Goal: Transaction & Acquisition: Obtain resource

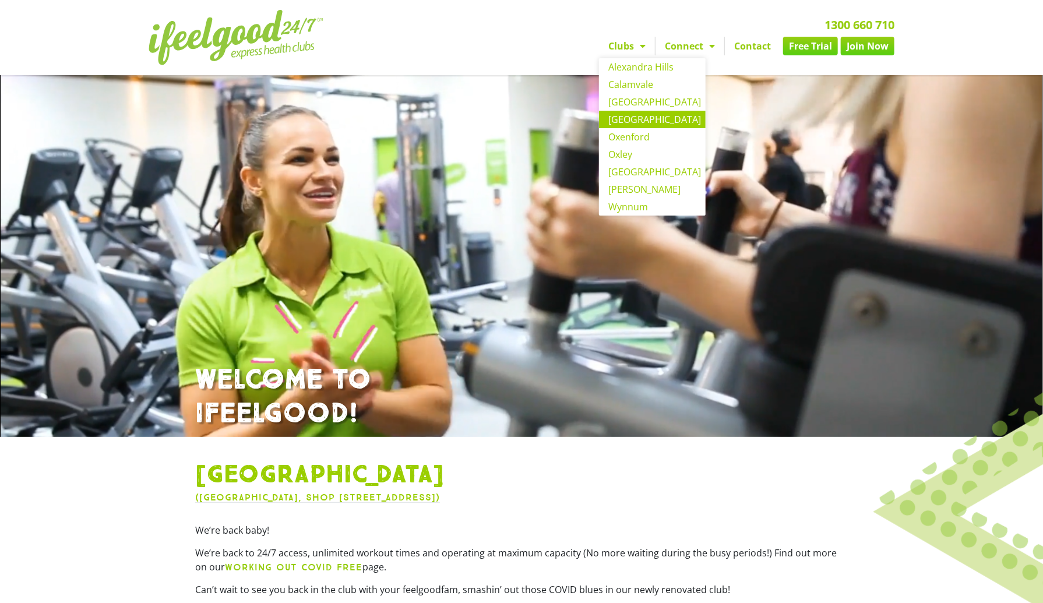
click at [624, 121] on link "[GEOGRAPHIC_DATA]" at bounding box center [652, 119] width 107 height 17
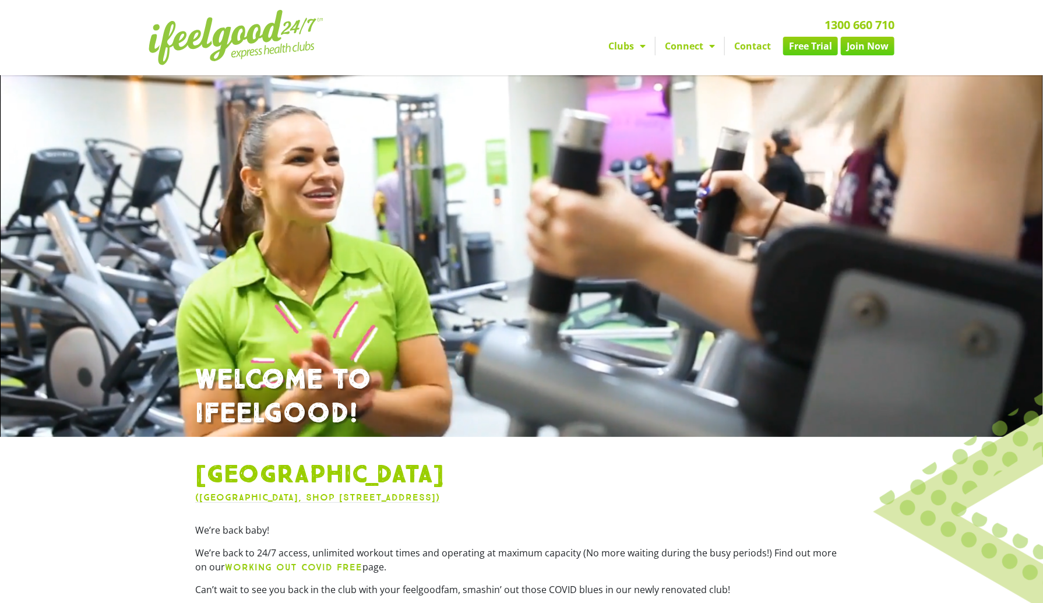
click at [808, 50] on link "Free Trial" at bounding box center [810, 46] width 55 height 19
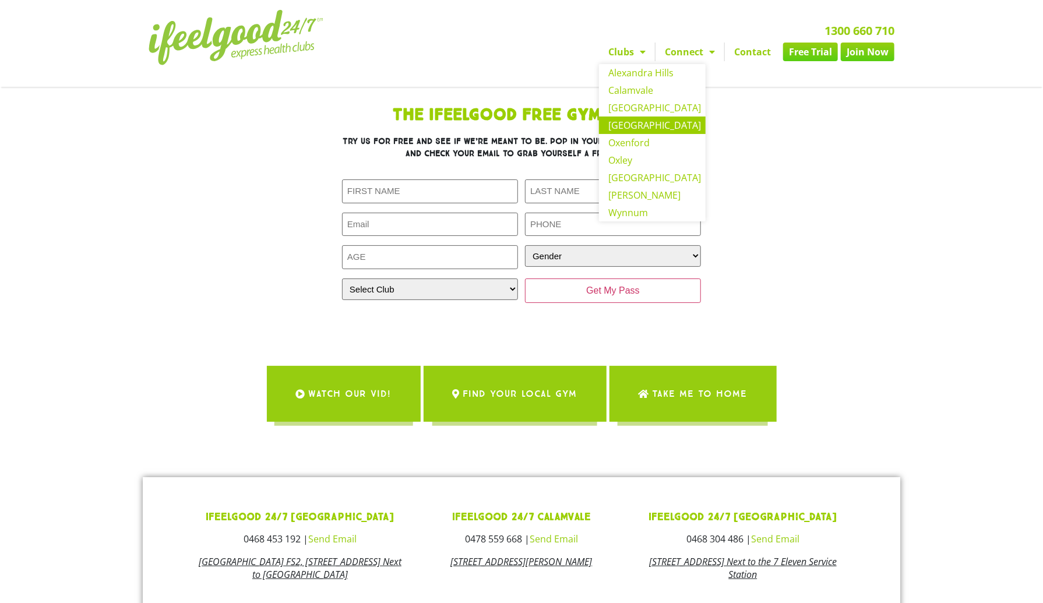
click at [642, 128] on link "[GEOGRAPHIC_DATA]" at bounding box center [652, 125] width 107 height 17
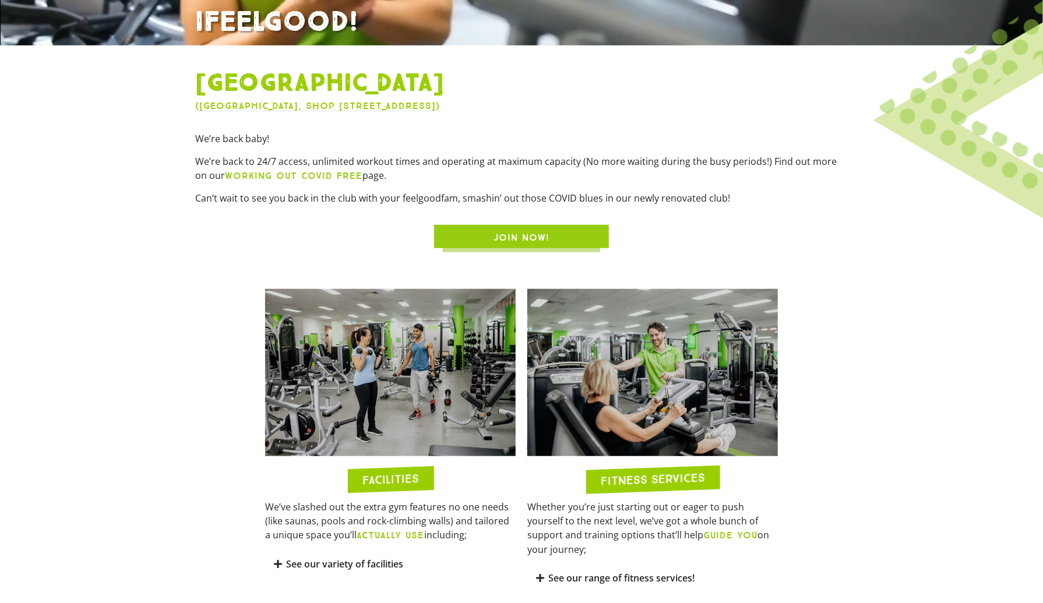
scroll to position [393, 0]
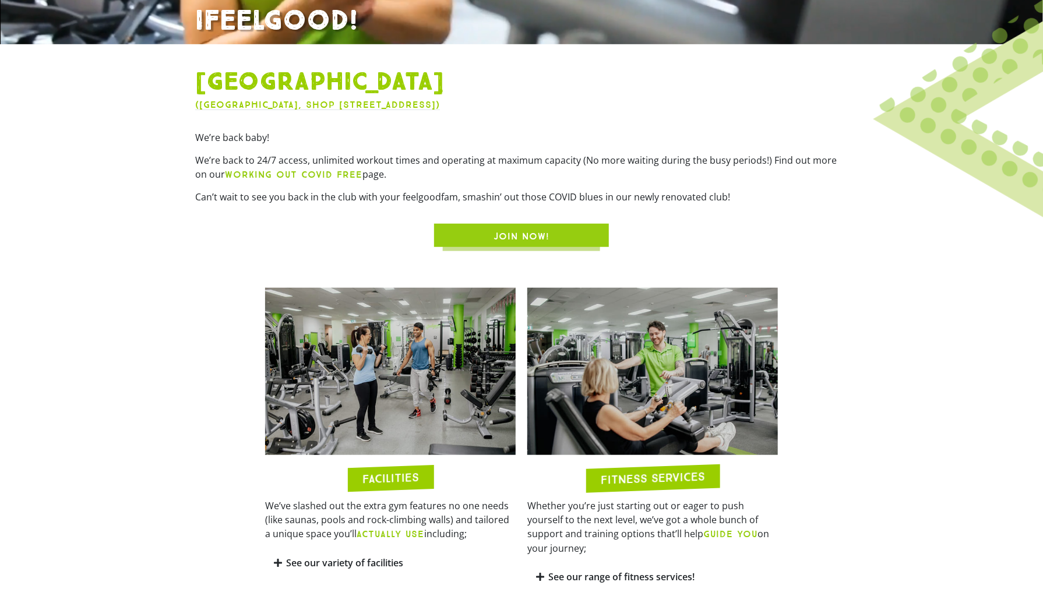
click at [461, 162] on p "We’re back to 24/7 access, unlimited workout times and operating at maximum cap…" at bounding box center [521, 167] width 652 height 29
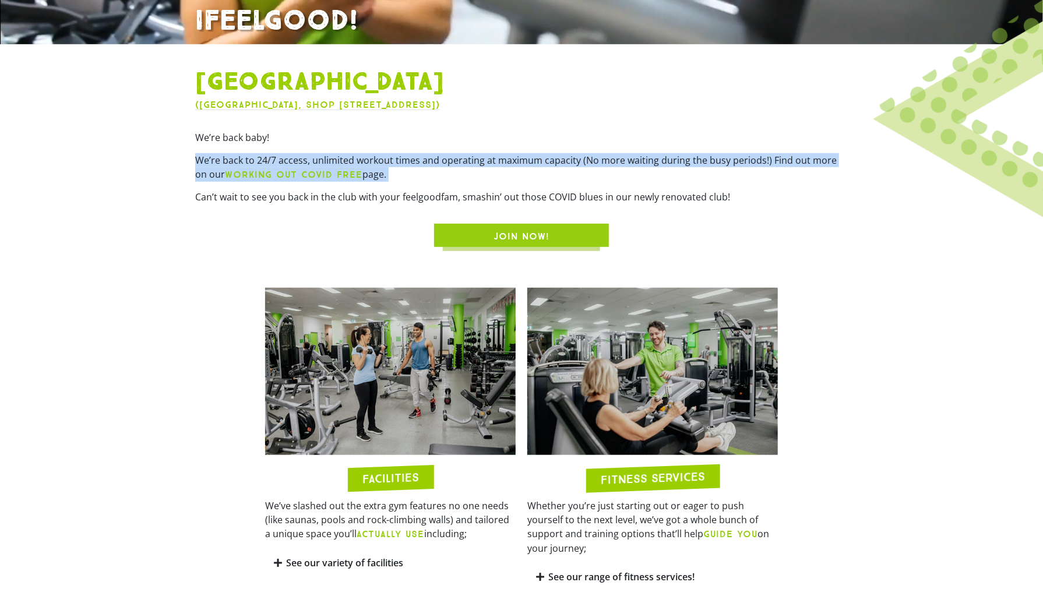
click at [461, 162] on p "We’re back to 24/7 access, unlimited workout times and operating at maximum cap…" at bounding box center [521, 167] width 652 height 29
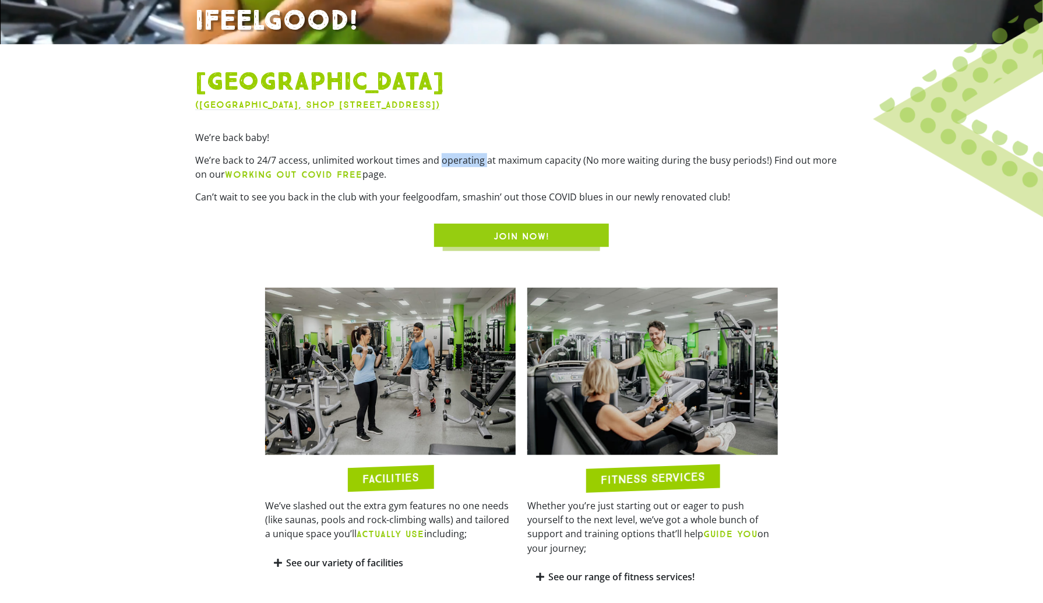
click at [461, 162] on p "We’re back to 24/7 access, unlimited workout times and operating at maximum cap…" at bounding box center [521, 167] width 652 height 29
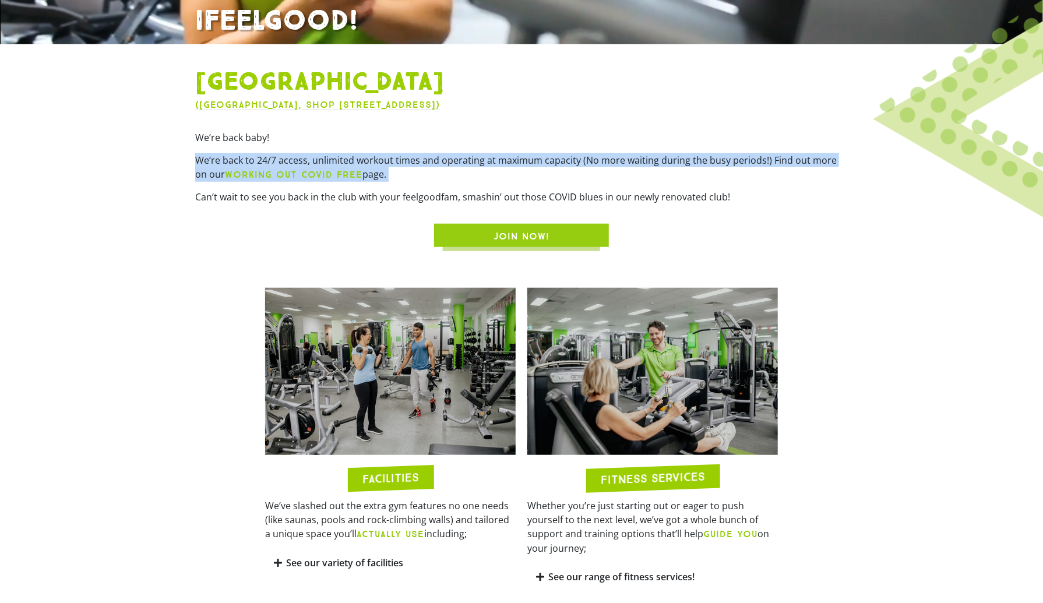
click at [461, 162] on p "We’re back to 24/7 access, unlimited workout times and operating at maximum cap…" at bounding box center [521, 167] width 652 height 29
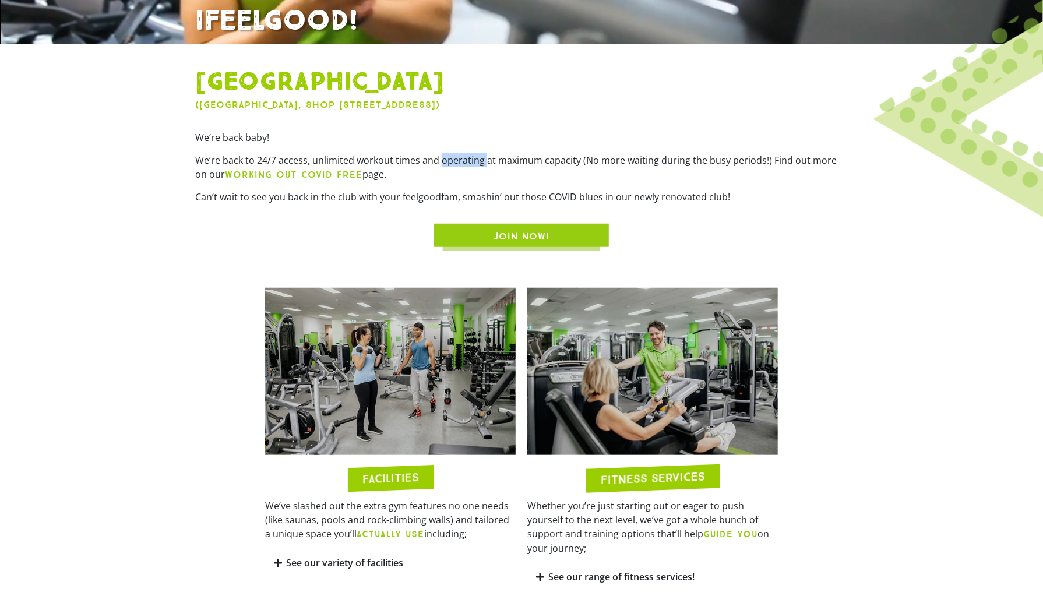
click at [461, 162] on p "We’re back to 24/7 access, unlimited workout times and operating at maximum cap…" at bounding box center [521, 167] width 652 height 29
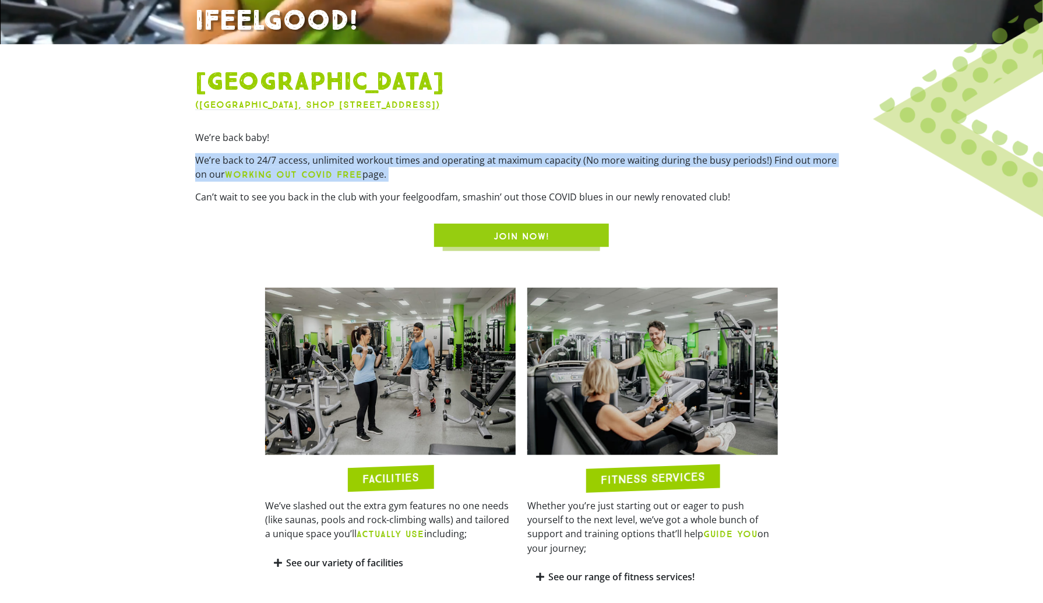
click at [461, 162] on p "We’re back to 24/7 access, unlimited workout times and operating at maximum cap…" at bounding box center [521, 167] width 652 height 29
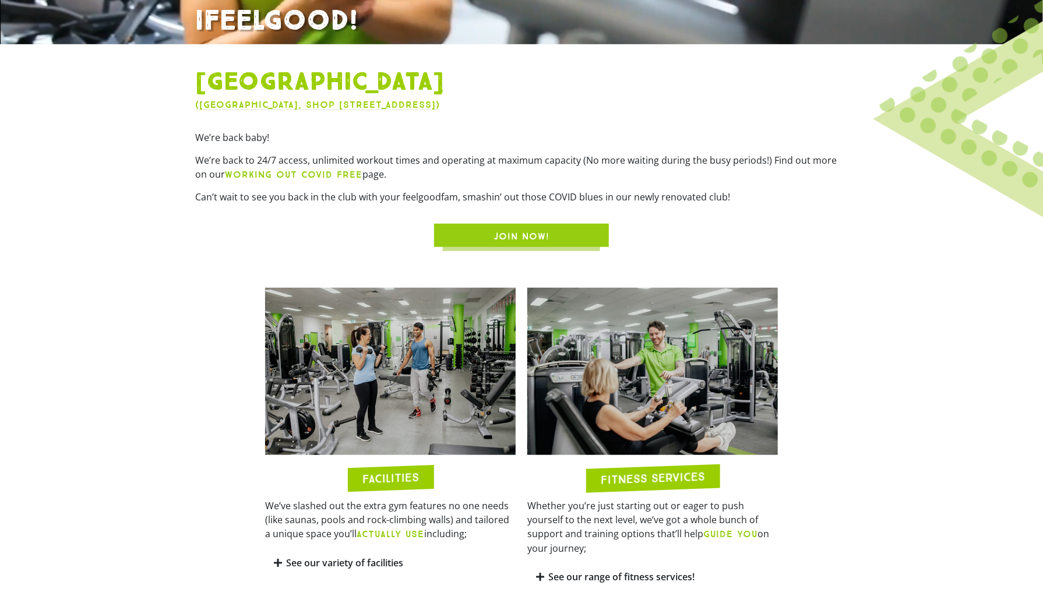
click at [461, 159] on p "We’re back to 24/7 access, unlimited workout times and operating at maximum cap…" at bounding box center [521, 167] width 652 height 29
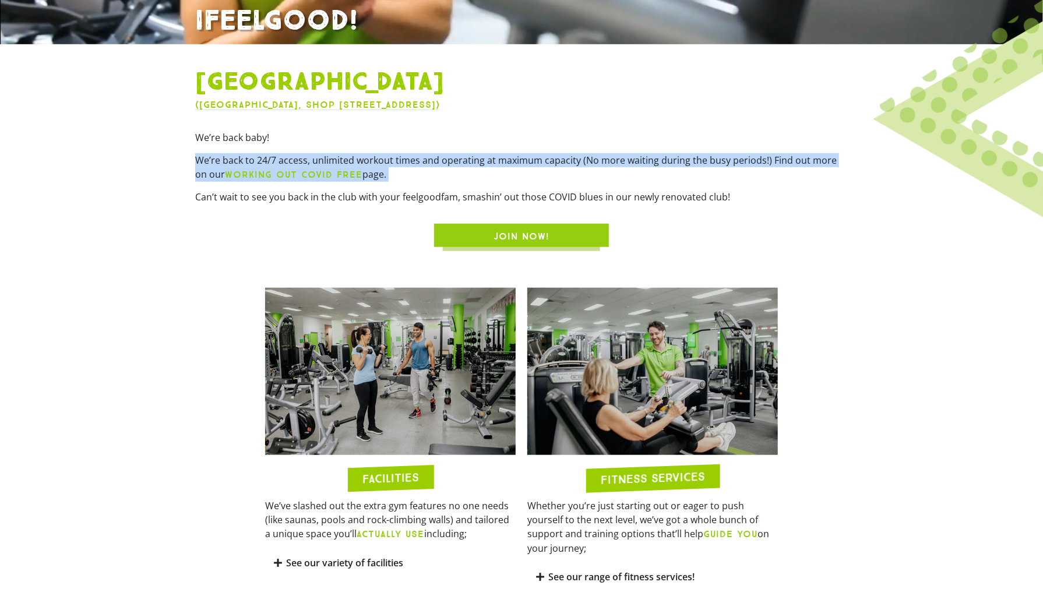
click at [461, 159] on p "We’re back to 24/7 access, unlimited workout times and operating at maximum cap…" at bounding box center [521, 167] width 652 height 29
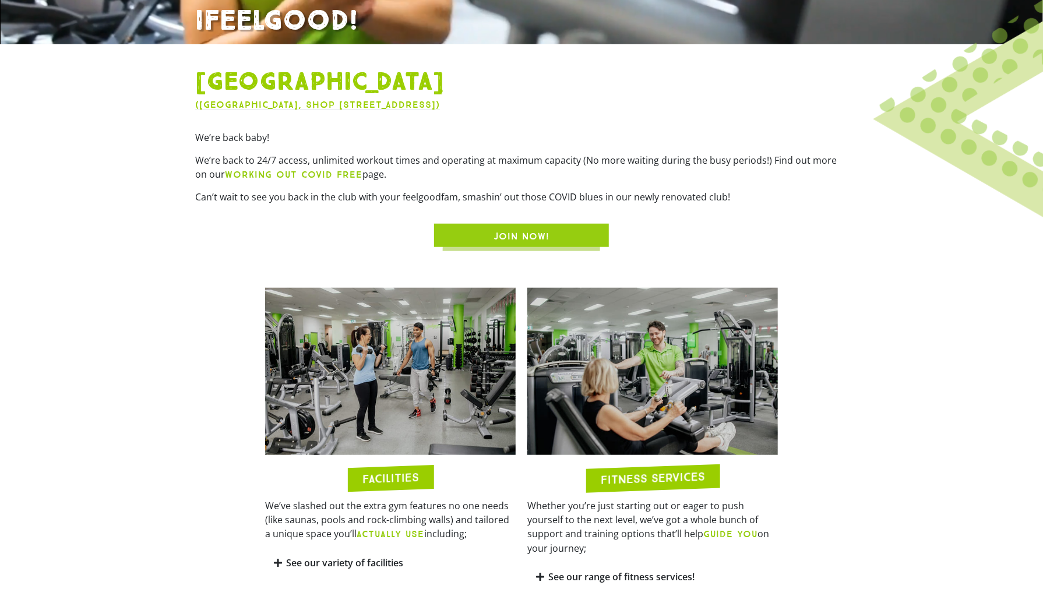
click at [296, 199] on p "Can’t wait to see you back in the club with your feelgoodfam, smashin’ out thos…" at bounding box center [521, 197] width 652 height 14
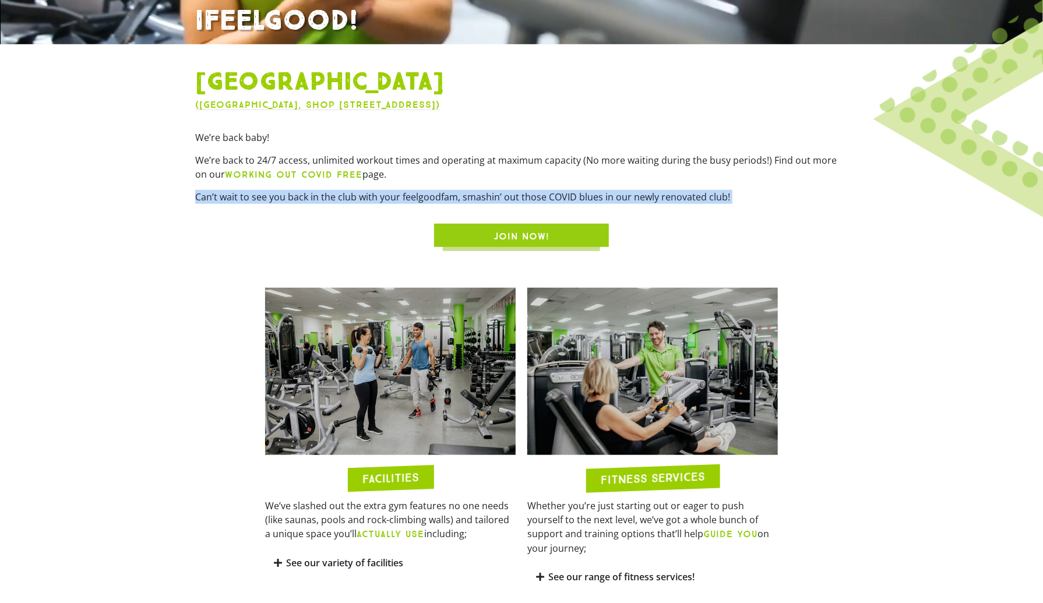
click at [296, 199] on p "Can’t wait to see you back in the club with your feelgoodfam, smashin’ out thos…" at bounding box center [521, 197] width 652 height 14
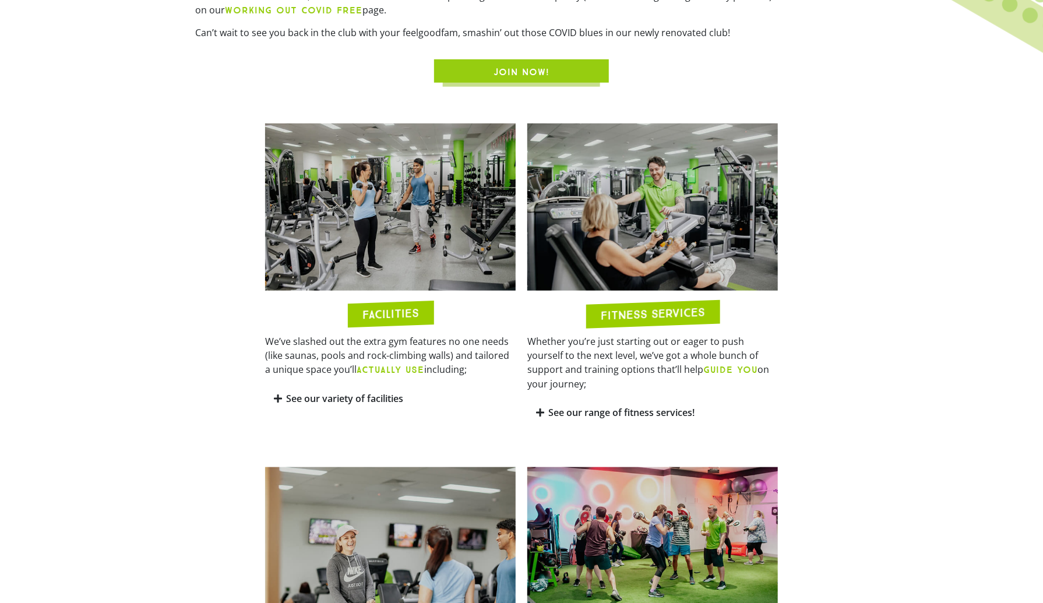
scroll to position [590, 0]
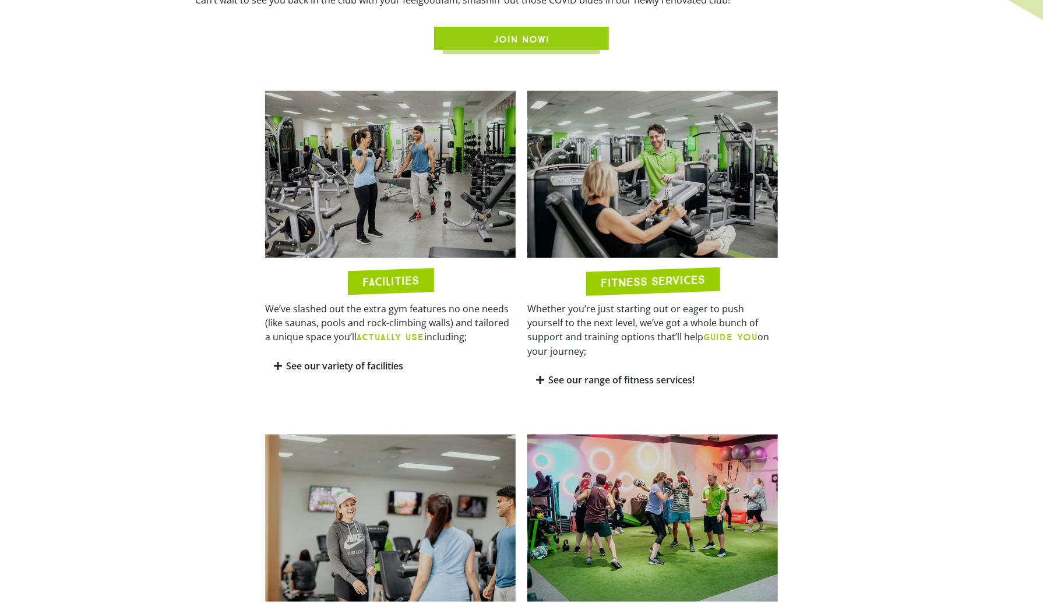
click at [343, 321] on p "We’ve slashed out the extra gym features no one needs (like saunas, pools and r…" at bounding box center [390, 323] width 250 height 43
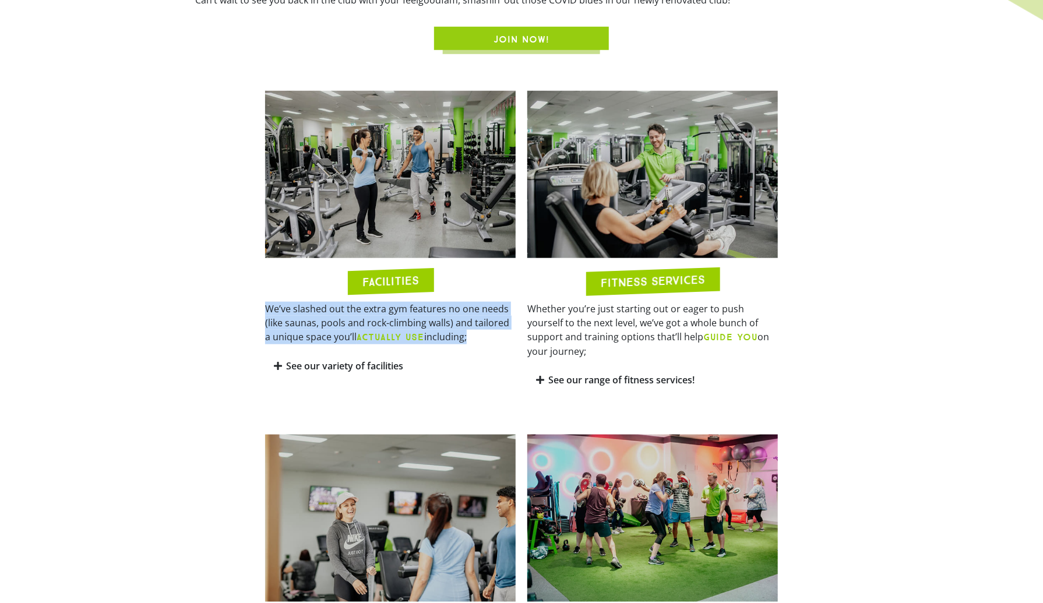
click at [343, 321] on p "We’ve slashed out the extra gym features no one needs (like saunas, pools and r…" at bounding box center [390, 323] width 250 height 43
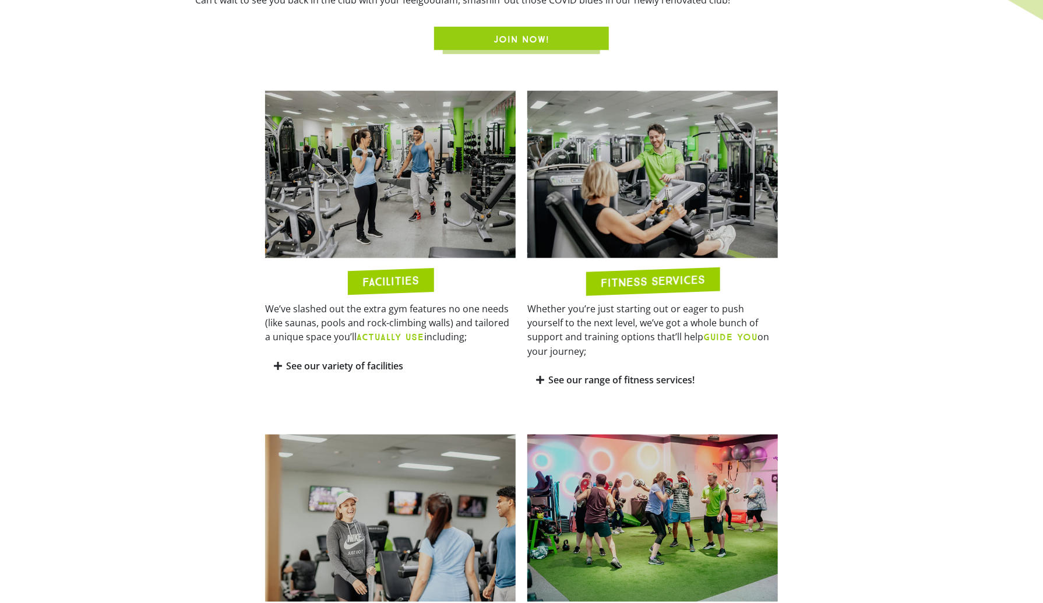
click at [282, 362] on span at bounding box center [278, 366] width 9 height 10
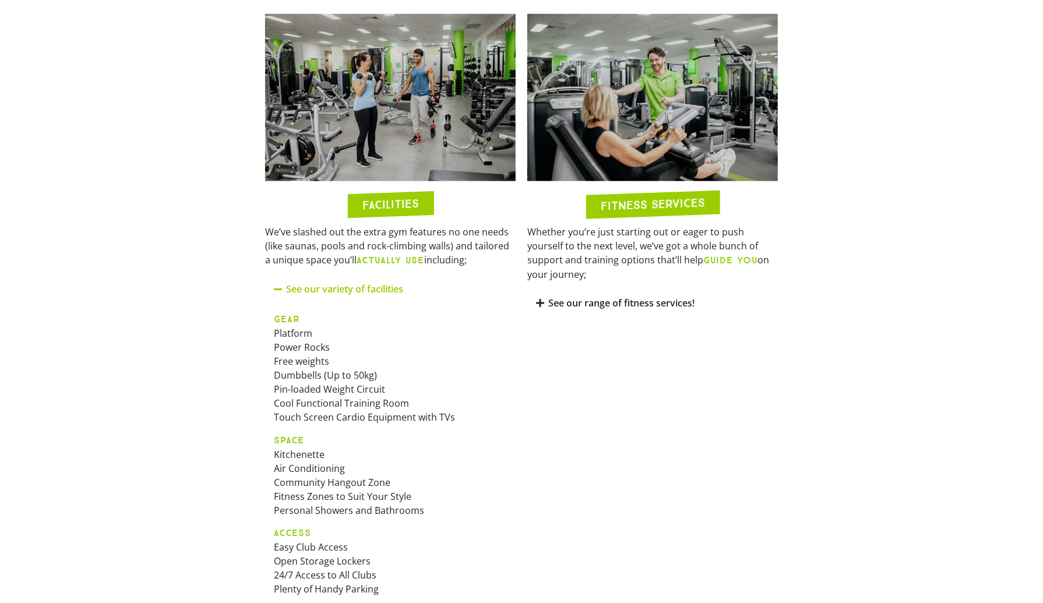
scroll to position [666, 0]
click at [541, 298] on icon at bounding box center [540, 302] width 8 height 9
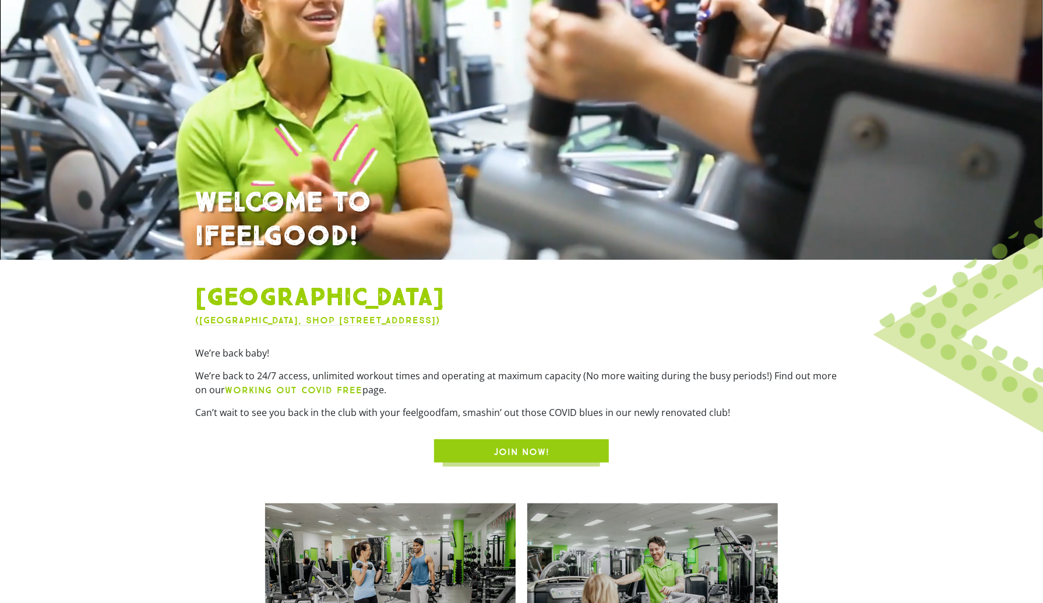
scroll to position [0, 0]
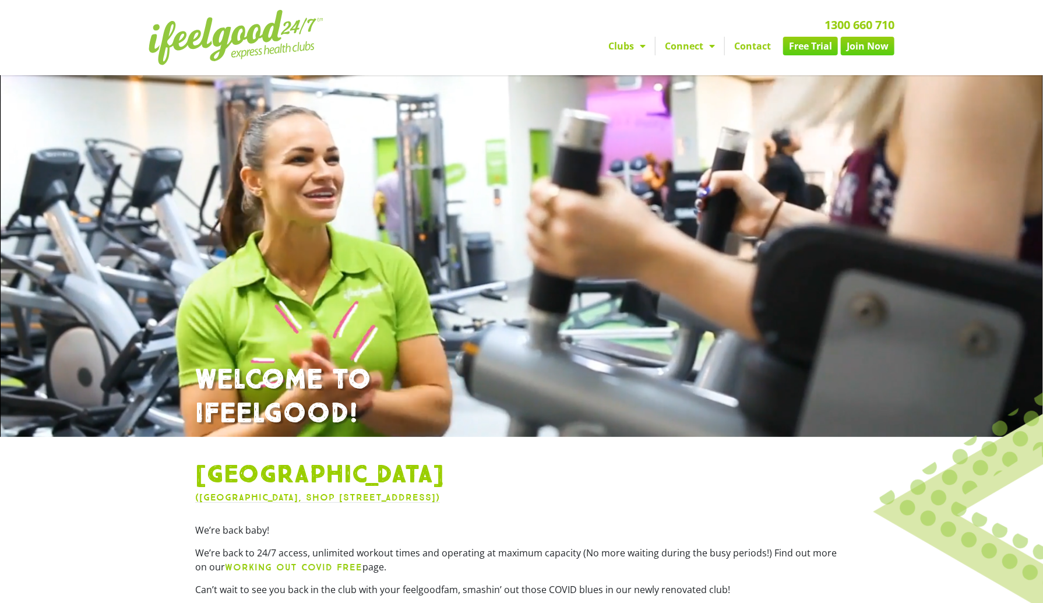
click at [221, 550] on p "We’re back to 24/7 access, unlimited workout times and operating at maximum cap…" at bounding box center [521, 560] width 652 height 29
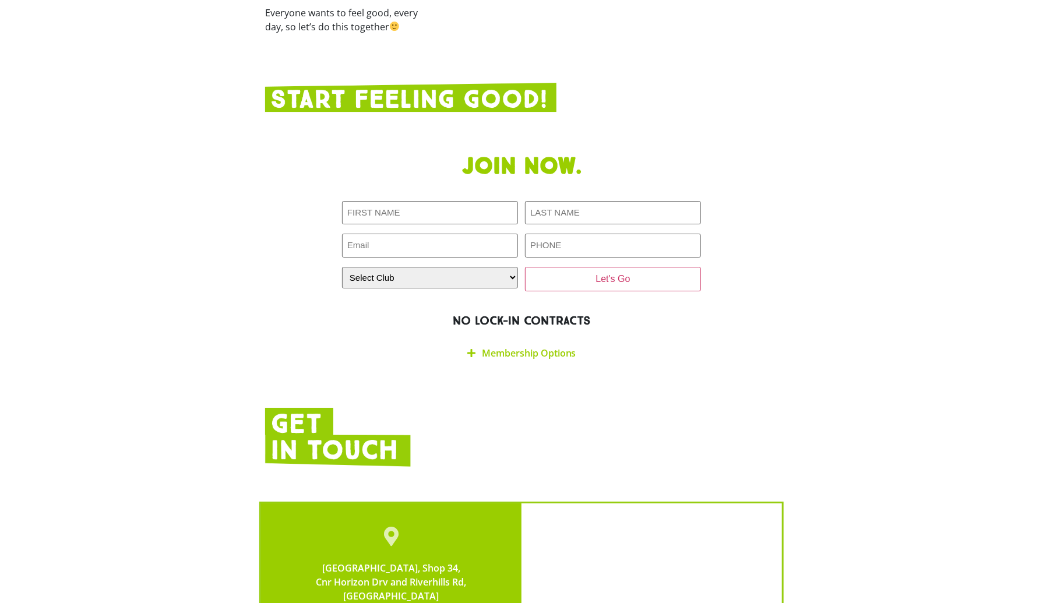
scroll to position [2274, 0]
click at [501, 346] on link "Membership Options" at bounding box center [529, 352] width 94 height 13
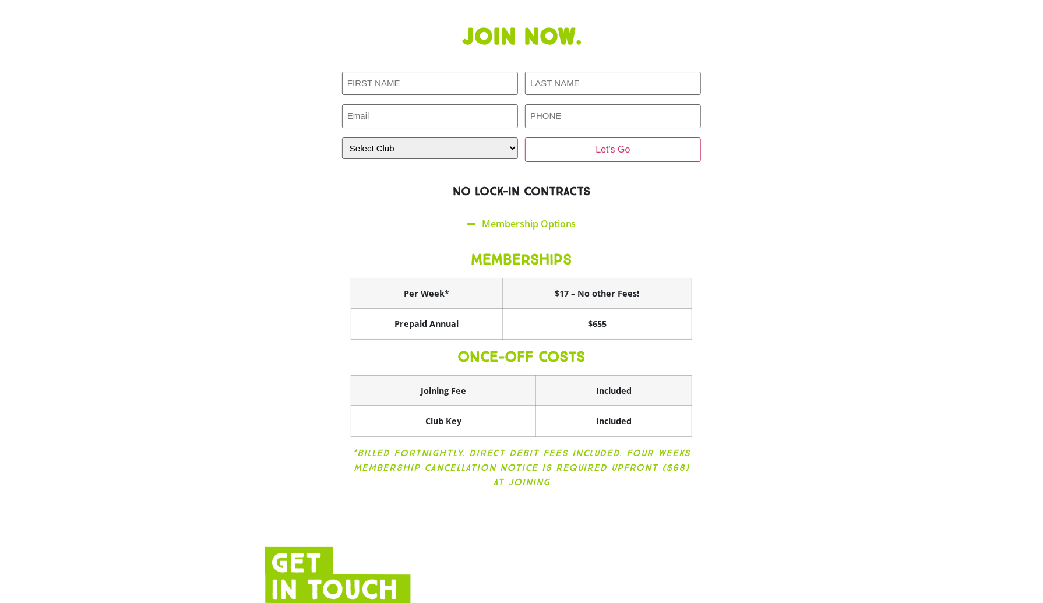
scroll to position [2414, 0]
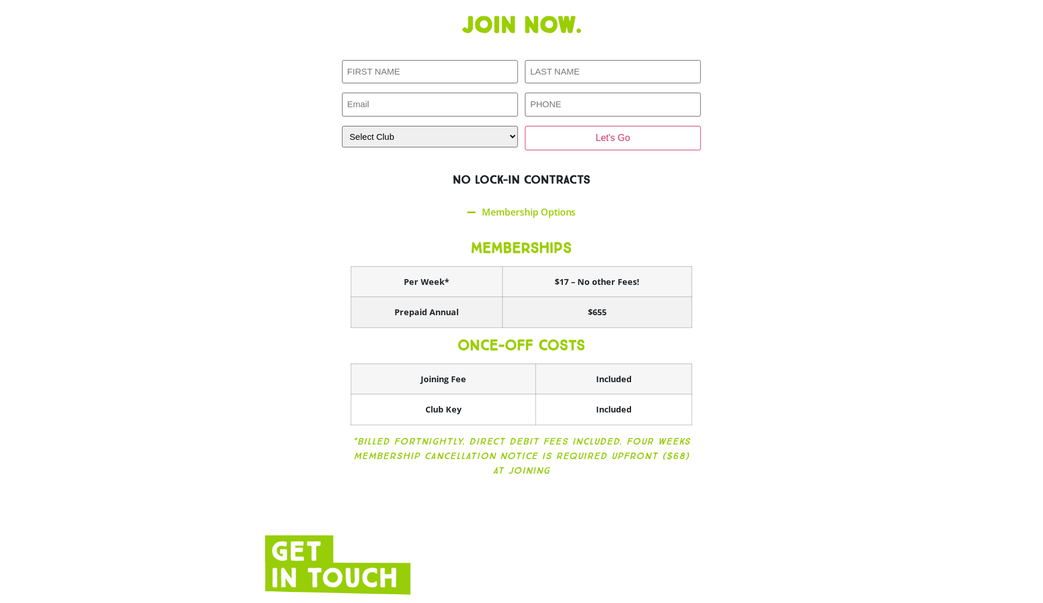
click at [426, 297] on th "Prepaid Annual" at bounding box center [426, 312] width 151 height 31
click at [597, 297] on th "$655" at bounding box center [597, 312] width 189 height 31
copy th "655"
click at [514, 337] on h3 "ONCE-OFF COSTS" at bounding box center [521, 345] width 341 height 17
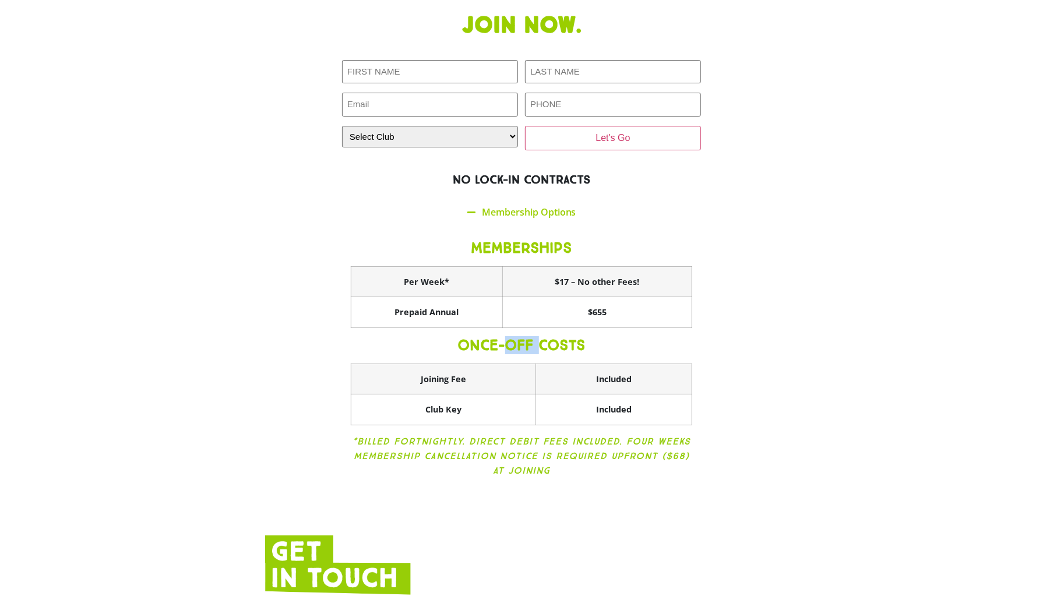
click at [514, 337] on h3 "ONCE-OFF COSTS" at bounding box center [521, 345] width 341 height 17
click at [925, 421] on section "Join now. First NAME (Required) LAST NAME (Required) Email (Required) PHONE (Re…" at bounding box center [521, 253] width 1043 height 495
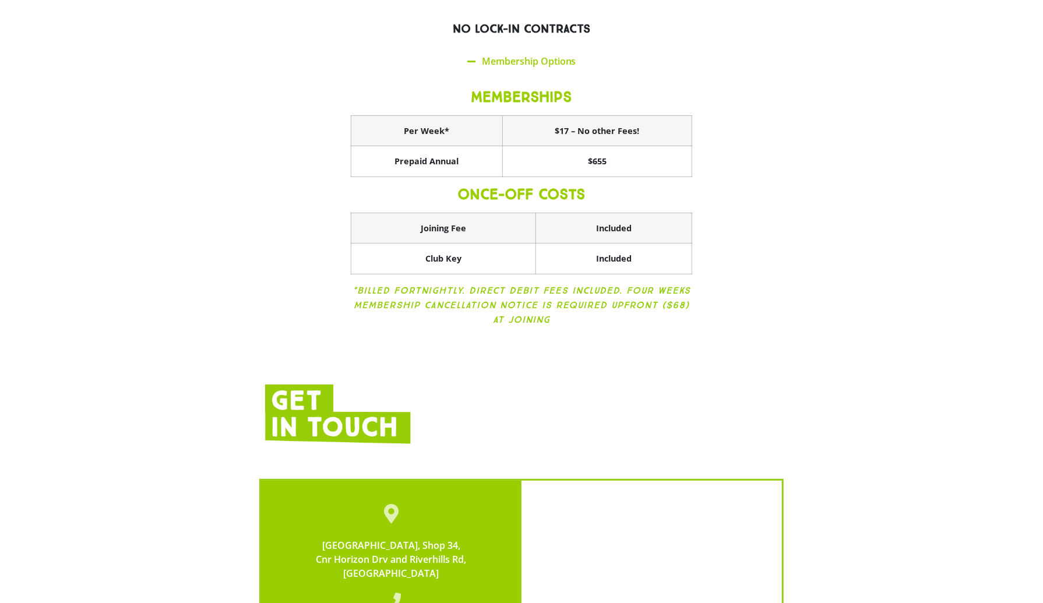
scroll to position [2565, 0]
click at [409, 284] on icon "*Billed Fortnightly. Direct Debit fees included. Four weeks membership cancella…" at bounding box center [521, 304] width 338 height 40
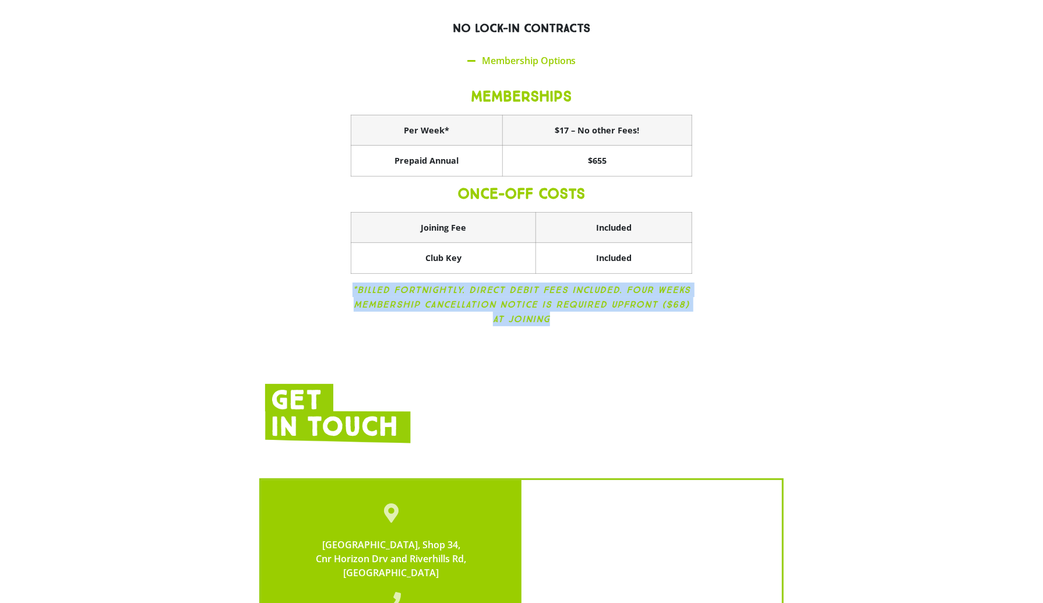
click at [409, 284] on icon "*Billed Fortnightly. Direct Debit fees included. Four weeks membership cancella…" at bounding box center [521, 304] width 338 height 40
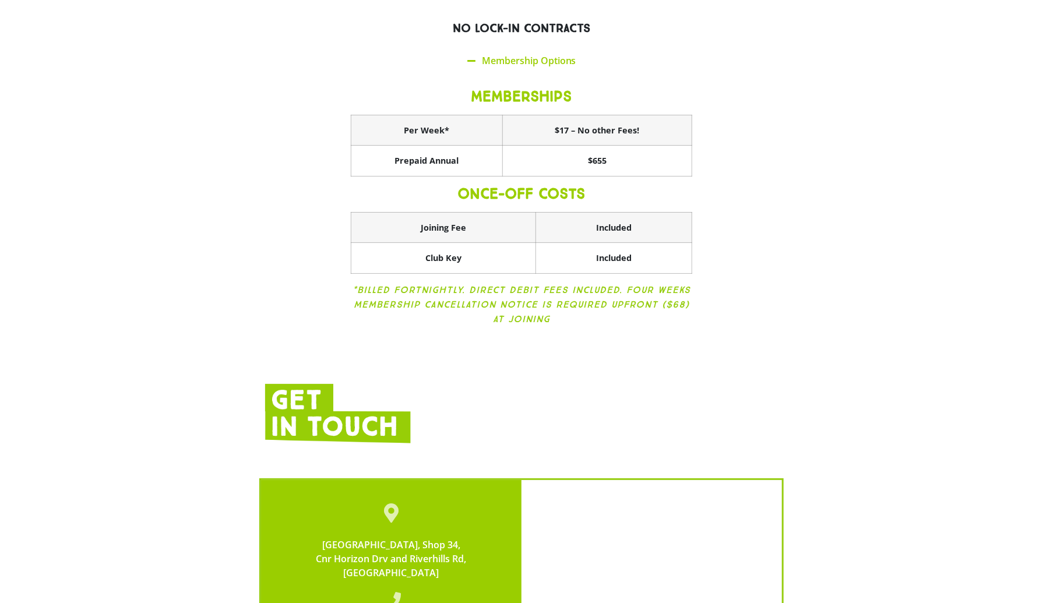
click at [409, 284] on icon "*Billed Fortnightly. Direct Debit fees included. Four weeks membership cancella…" at bounding box center [521, 304] width 338 height 40
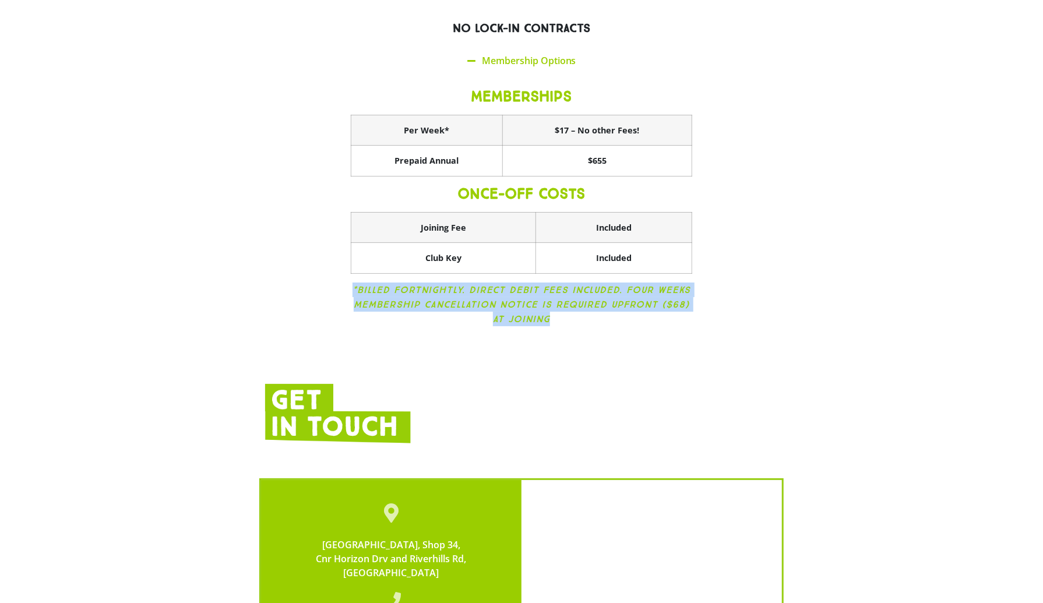
click at [409, 284] on icon "*Billed Fortnightly. Direct Debit fees included. Four weeks membership cancella…" at bounding box center [521, 304] width 338 height 40
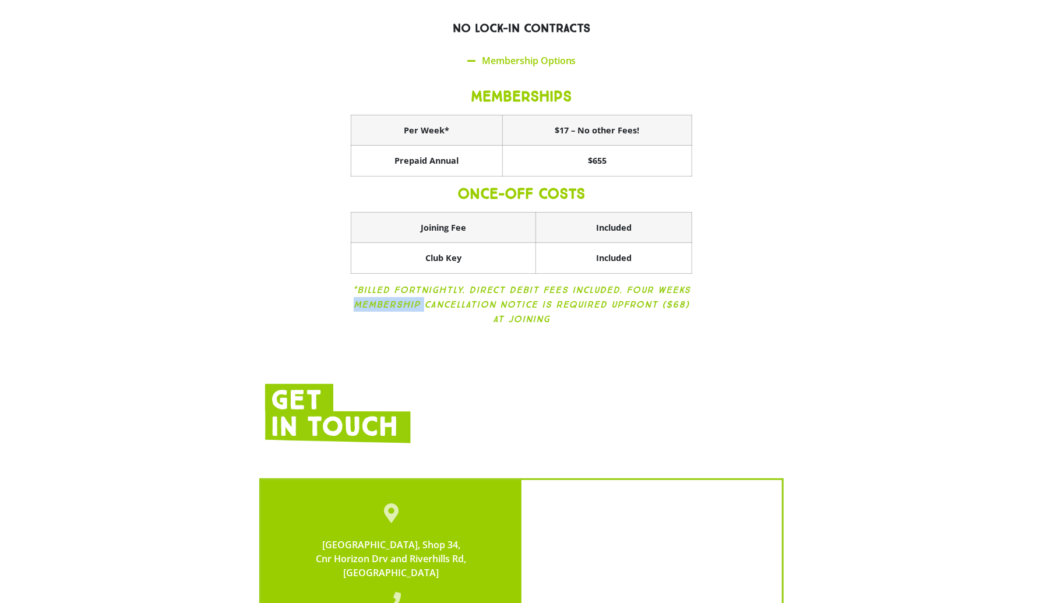
click at [409, 284] on icon "*Billed Fortnightly. Direct Debit fees included. Four weeks membership cancella…" at bounding box center [521, 304] width 338 height 40
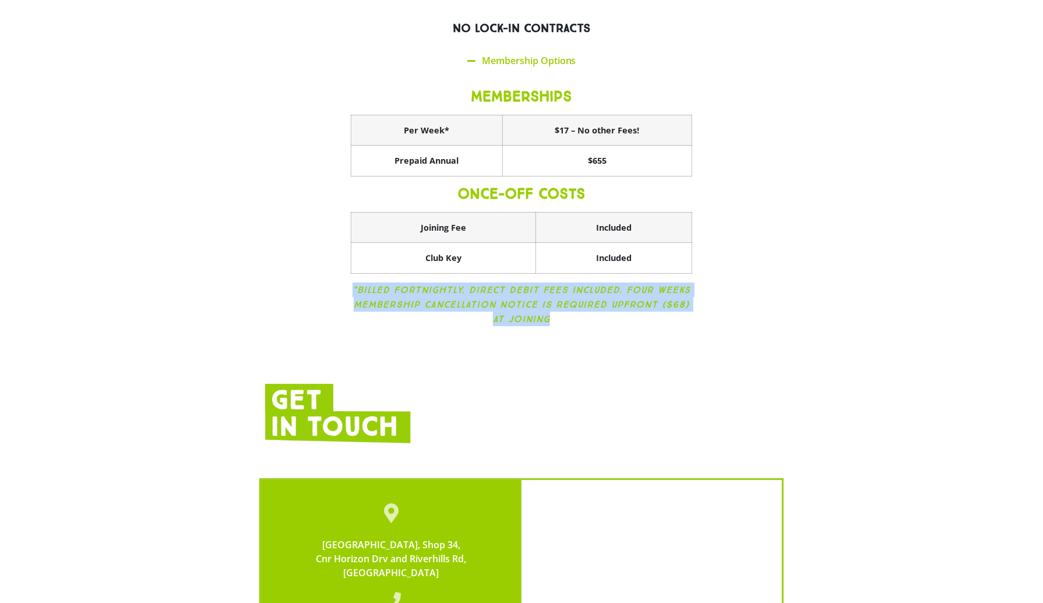
click at [409, 284] on icon "*Billed Fortnightly. Direct Debit fees included. Four weeks membership cancella…" at bounding box center [521, 304] width 338 height 40
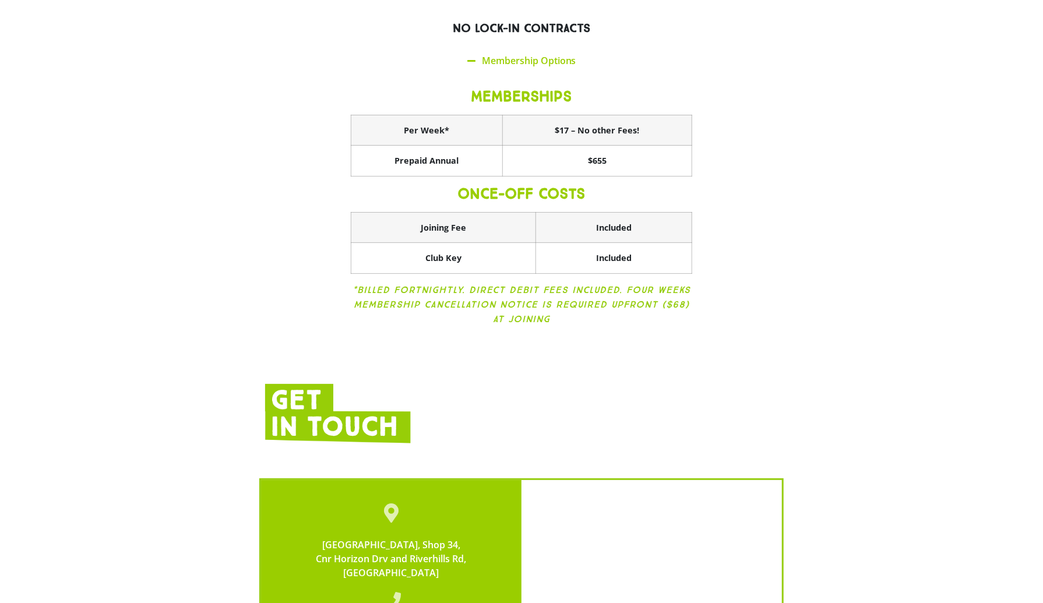
click at [409, 284] on icon "*Billed Fortnightly. Direct Debit fees included. Four weeks membership cancella…" at bounding box center [521, 304] width 338 height 40
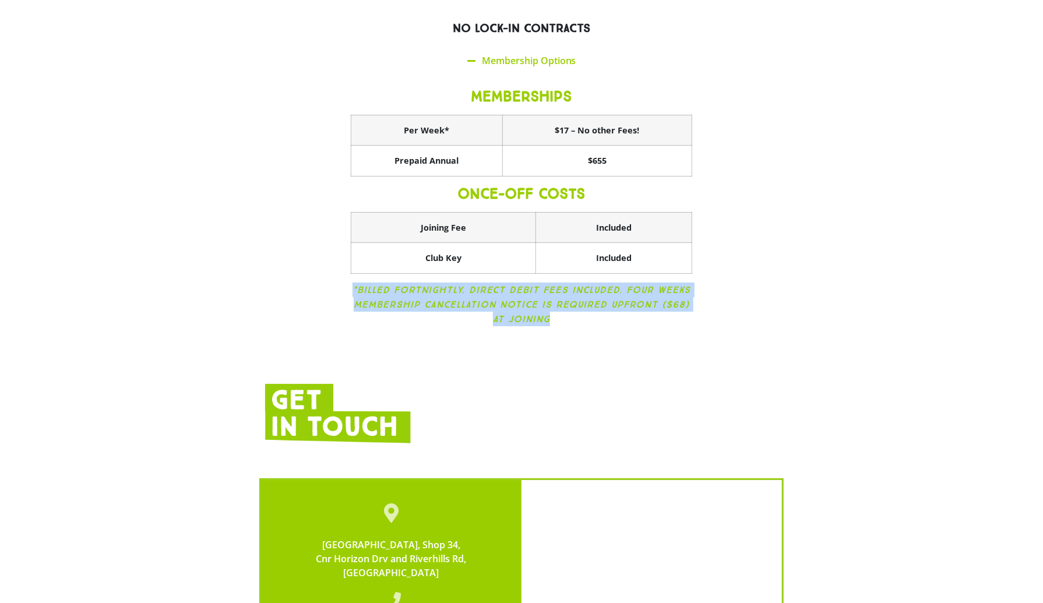
click at [409, 284] on icon "*Billed Fortnightly. Direct Debit fees included. Four weeks membership cancella…" at bounding box center [521, 304] width 338 height 40
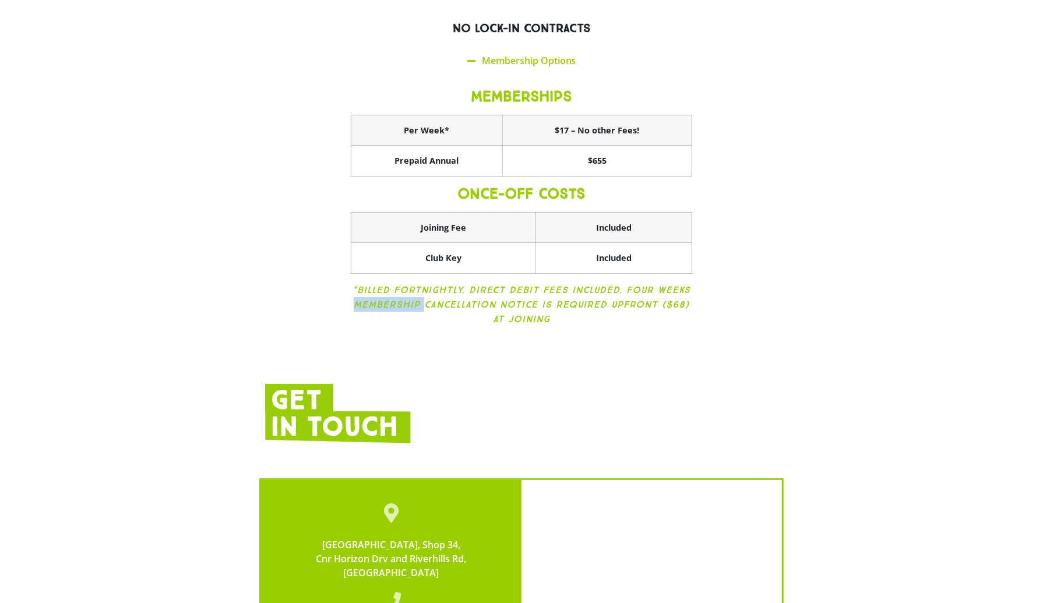
click at [409, 284] on icon "*Billed Fortnightly. Direct Debit fees included. Four weeks membership cancella…" at bounding box center [521, 304] width 338 height 40
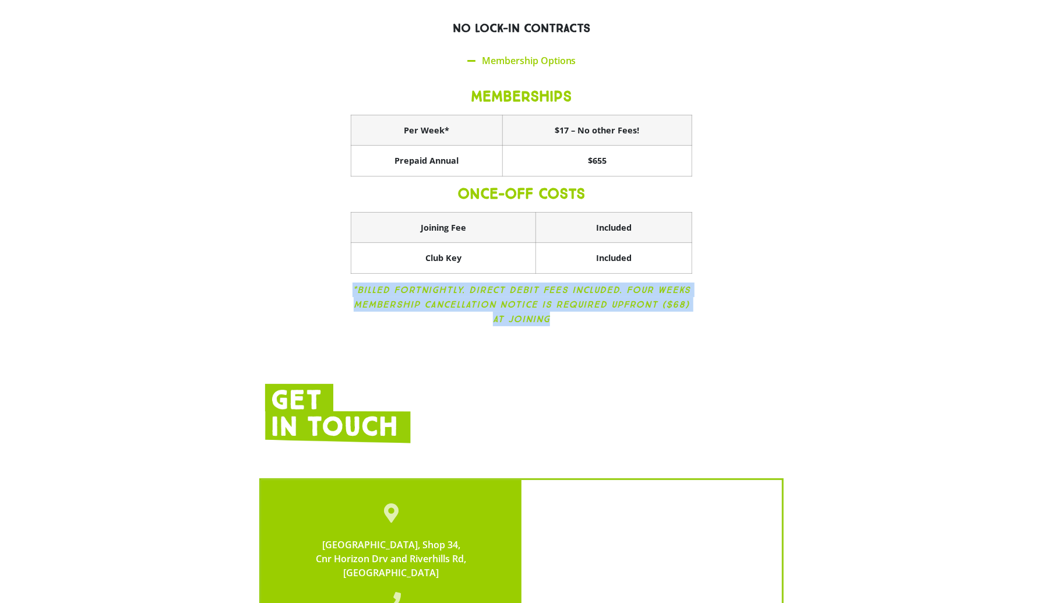
click at [409, 284] on icon "*Billed Fortnightly. Direct Debit fees included. Four weeks membership cancella…" at bounding box center [521, 304] width 338 height 40
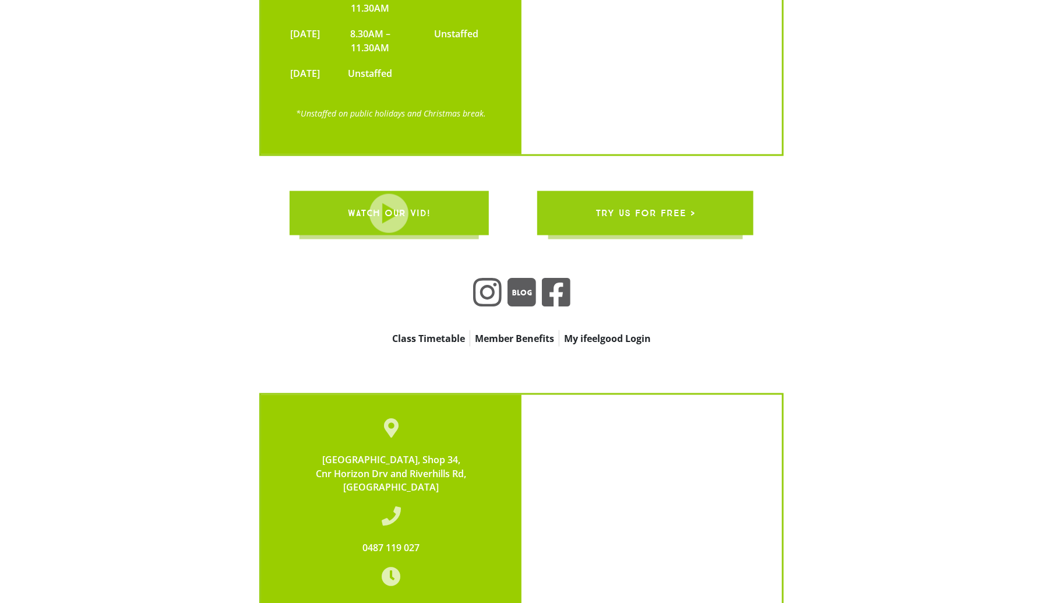
scroll to position [3431, 0]
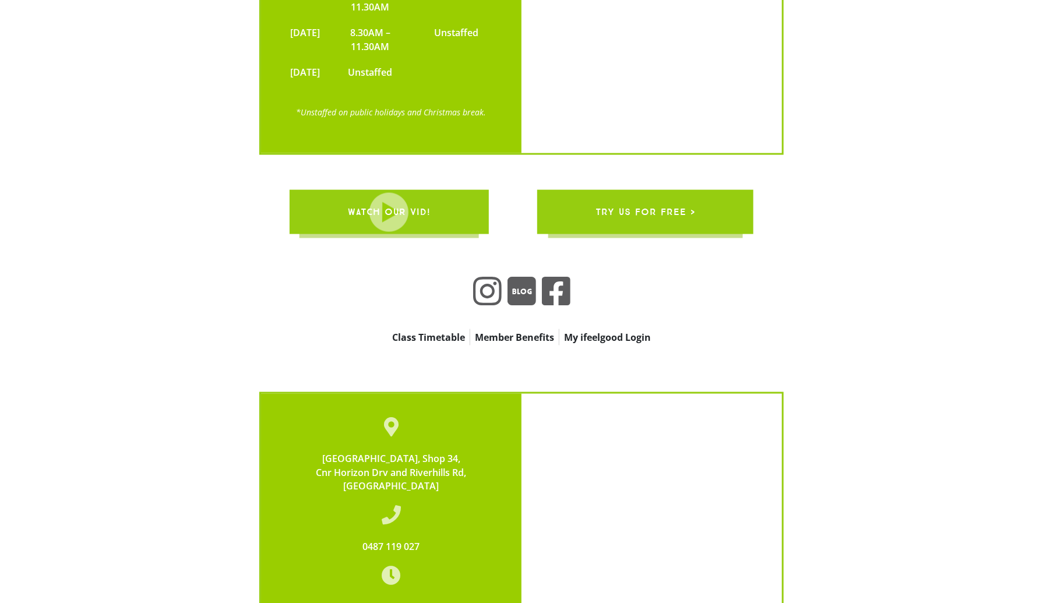
click at [627, 196] on span "try us for free >" at bounding box center [645, 212] width 100 height 33
